Goal: Find specific page/section: Find specific page/section

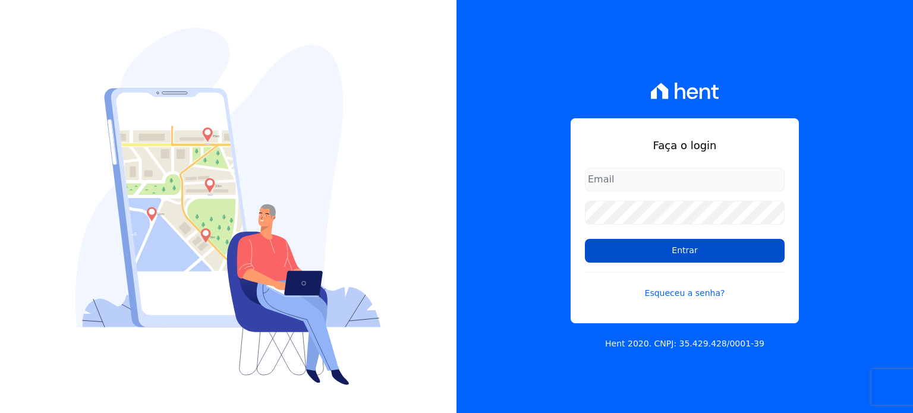
type input "thiago.ferreira@habrasconstrutora.com.br"
click at [728, 249] on input "Entrar" at bounding box center [685, 251] width 200 height 24
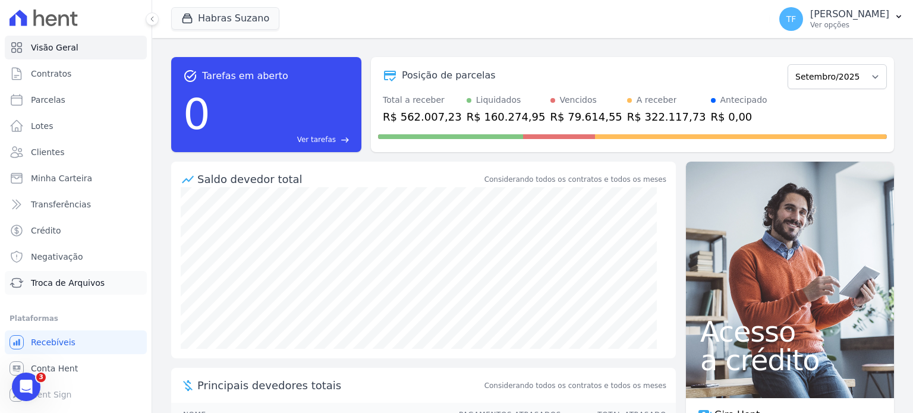
click at [81, 286] on span "Troca de Arquivos" at bounding box center [68, 283] width 74 height 12
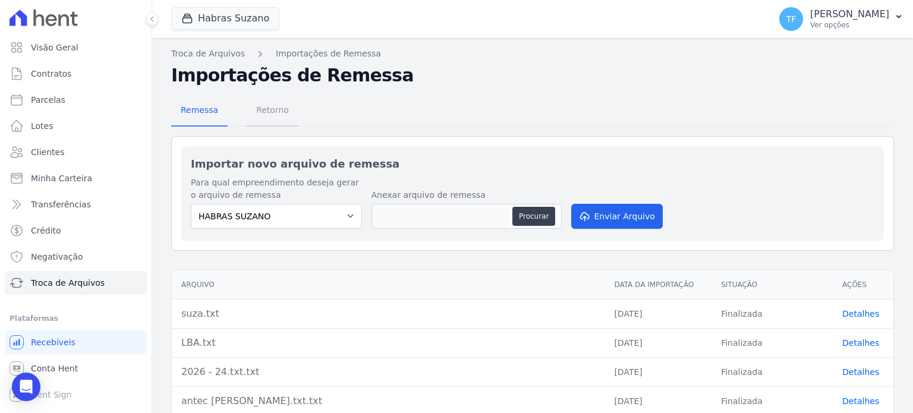
click at [273, 111] on span "Retorno" at bounding box center [272, 110] width 47 height 24
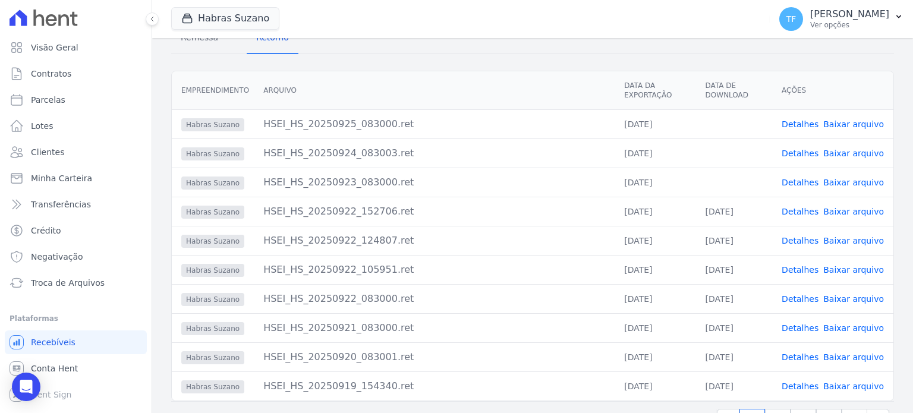
scroll to position [84, 0]
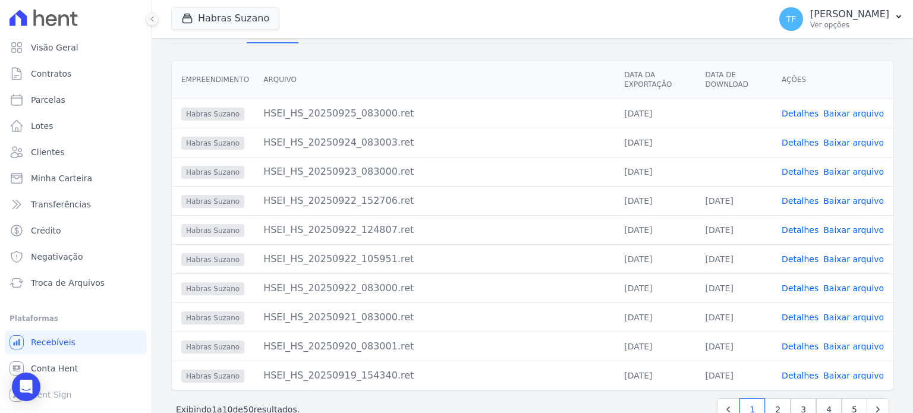
click at [802, 235] on link "Detalhes" at bounding box center [800, 230] width 37 height 10
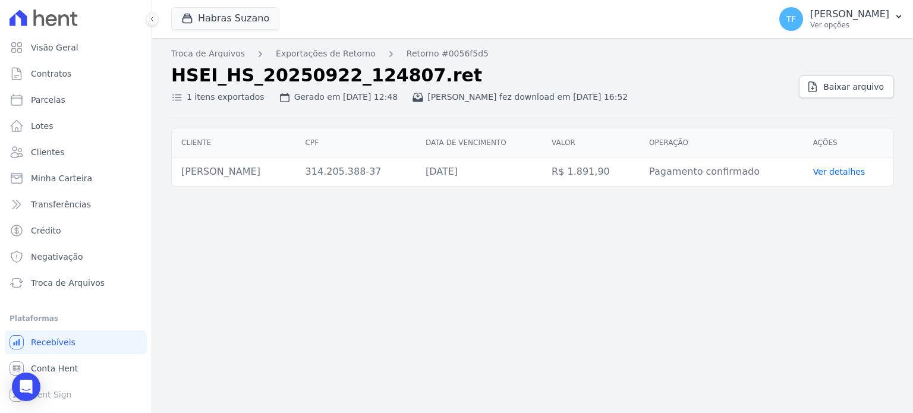
drag, startPoint x: 263, startPoint y: 175, endPoint x: 178, endPoint y: 172, distance: 85.1
click at [178, 172] on td "[PERSON_NAME]" at bounding box center [234, 172] width 124 height 29
copy td "[PERSON_NAME]"
click at [823, 173] on link "Ver detalhes" at bounding box center [839, 172] width 52 height 10
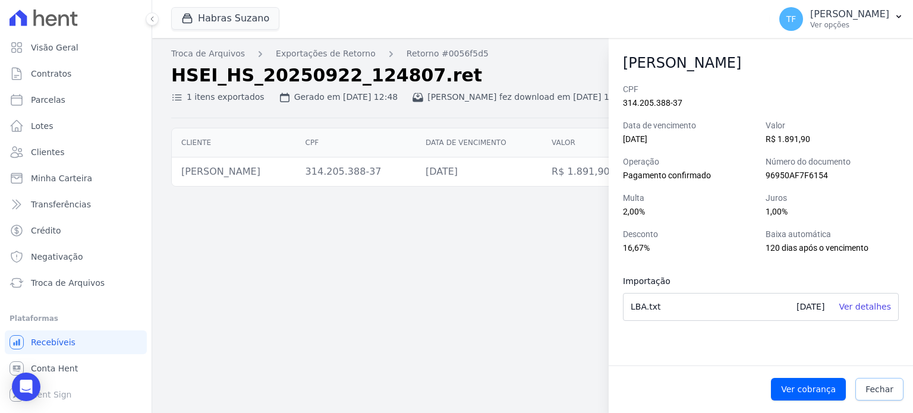
click at [878, 384] on span "Fechar" at bounding box center [880, 390] width 28 height 12
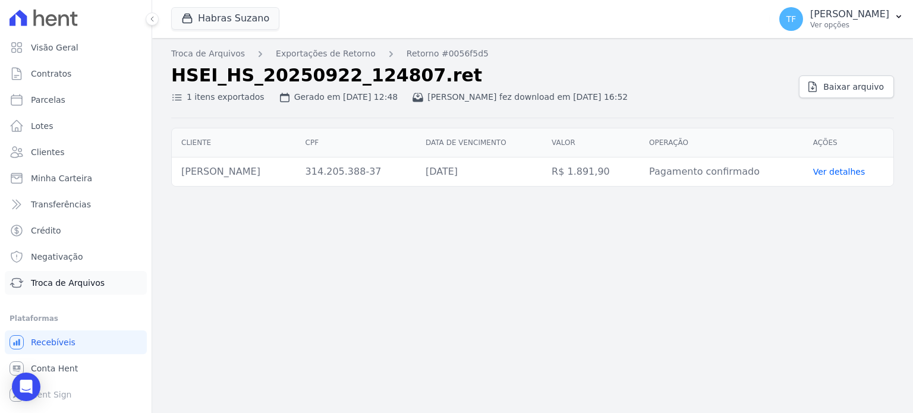
click at [78, 279] on span "Troca de Arquivos" at bounding box center [68, 283] width 74 height 12
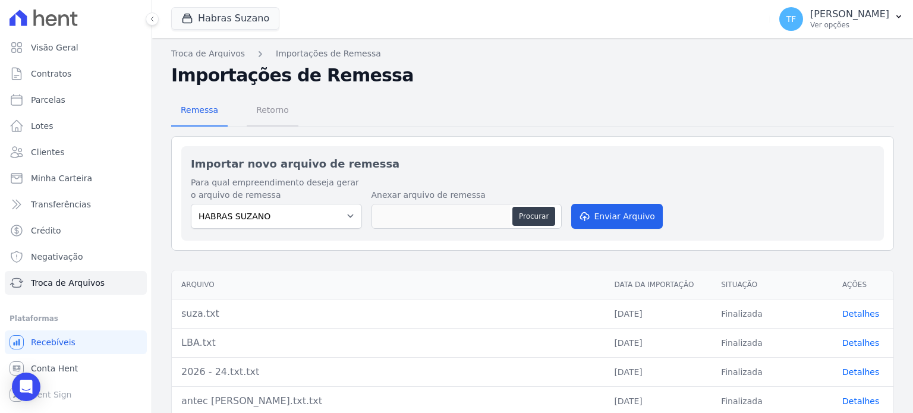
click at [276, 114] on span "Retorno" at bounding box center [272, 110] width 47 height 24
